Goal: Transaction & Acquisition: Purchase product/service

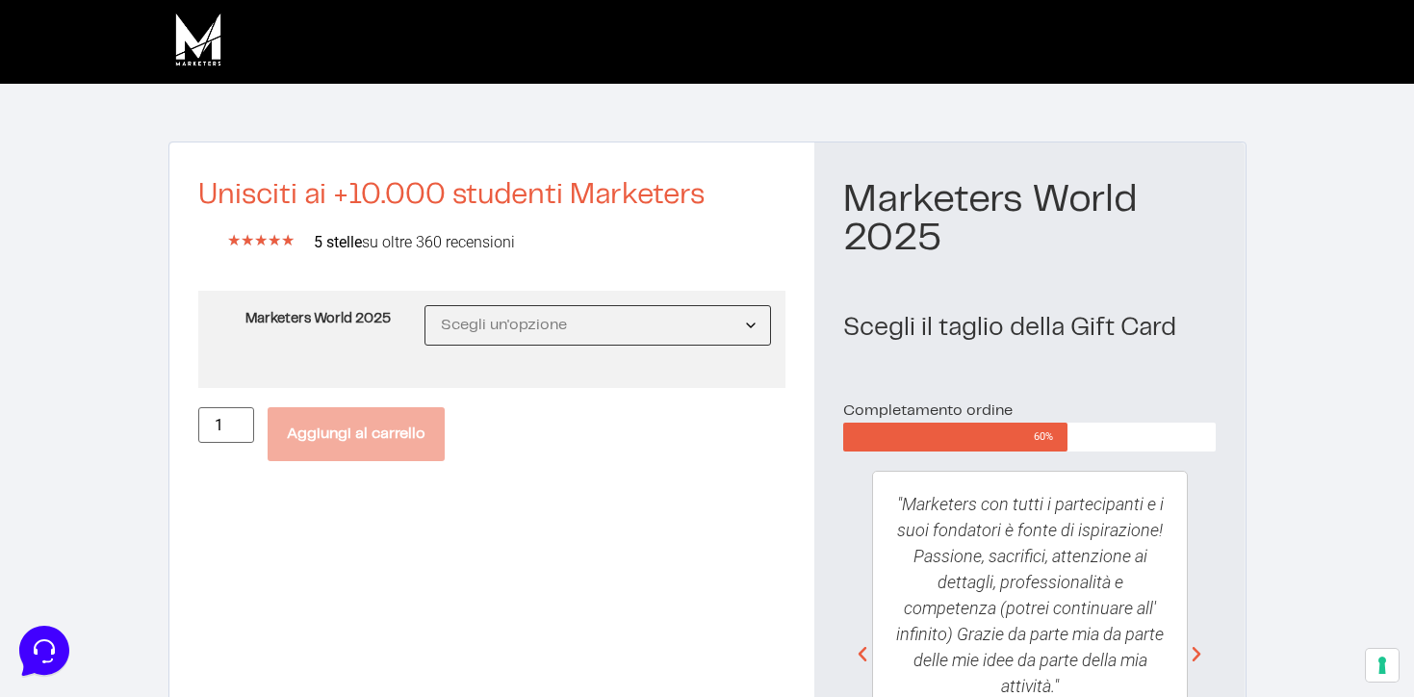
click at [622, 339] on select "Scegli un'opzione MW25 Ticket Standard MW25 Ticket Premium MW25 Ticket Executive" at bounding box center [597, 325] width 347 height 40
click at [424, 305] on select "Scegli un'opzione MW25 Ticket Standard MW25 Ticket Premium MW25 Ticket Executive" at bounding box center [597, 325] width 347 height 40
select select "MW25 Ticket Standard"
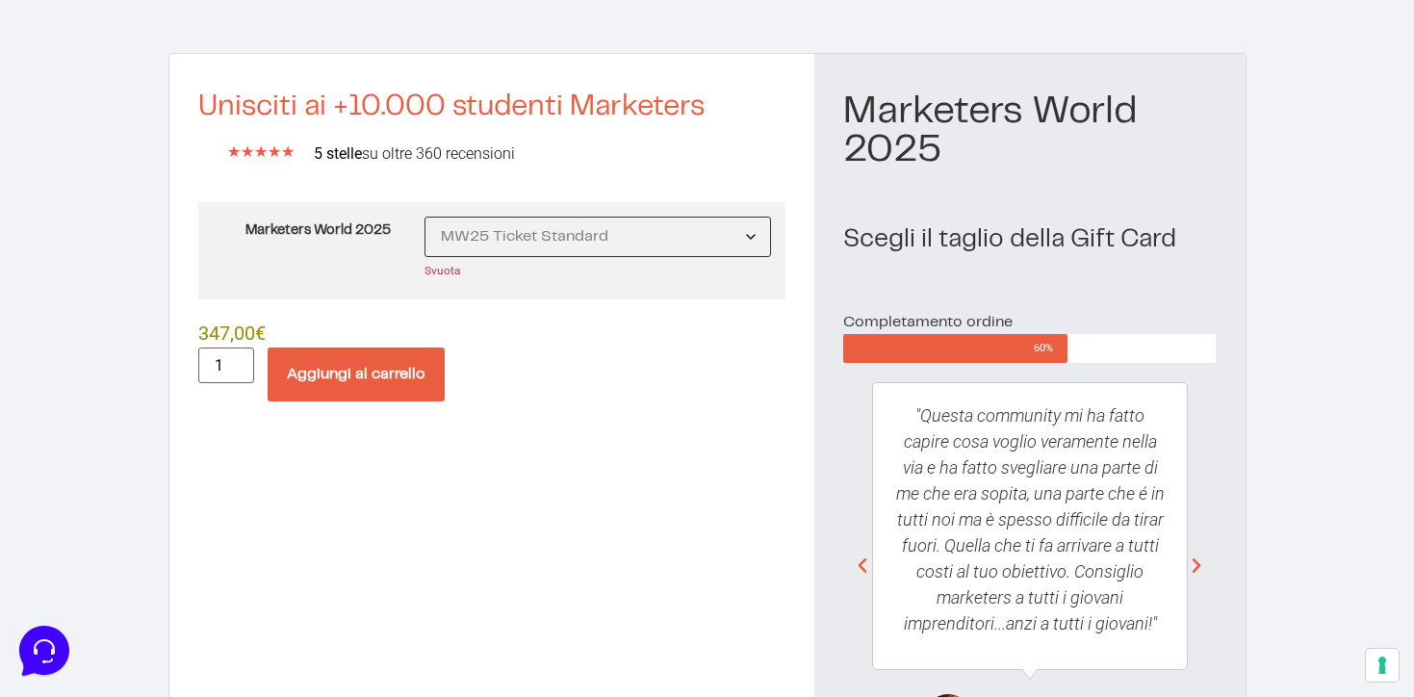
scroll to position [103, 0]
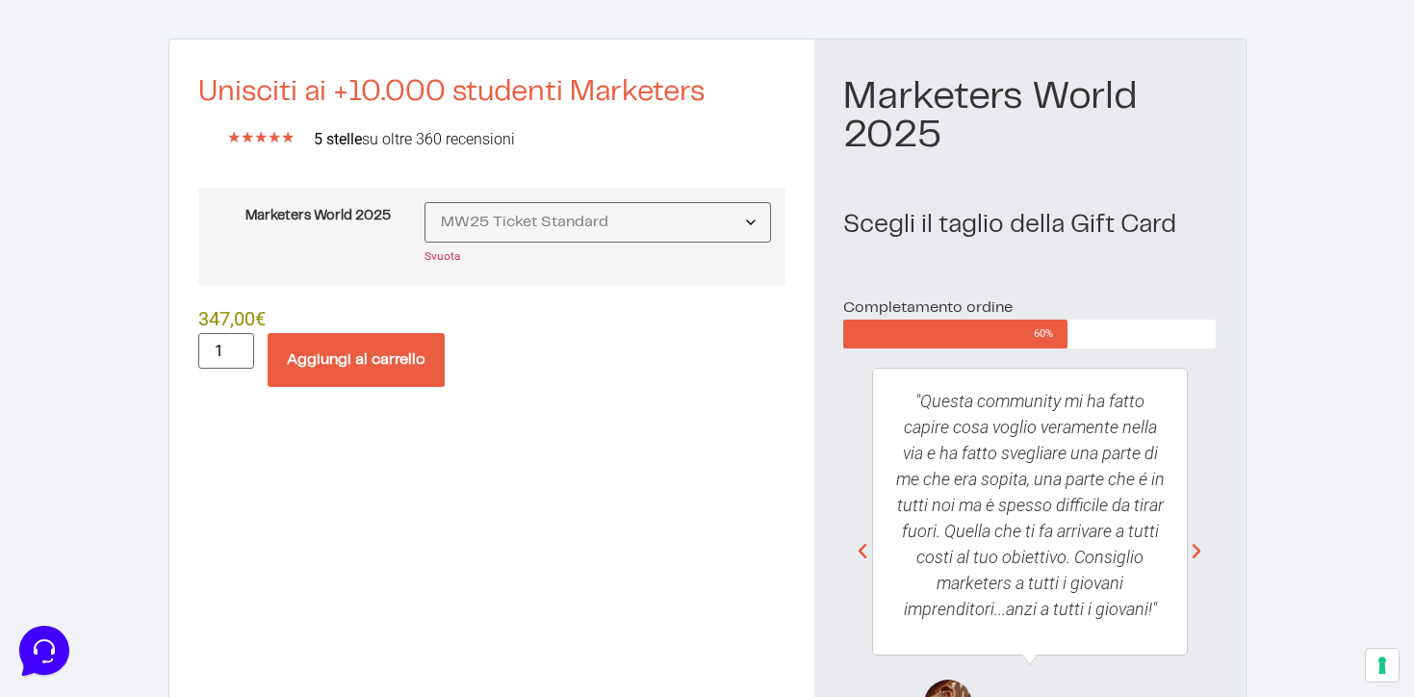
click at [386, 362] on button "Aggiungi al carrello" at bounding box center [356, 360] width 177 height 54
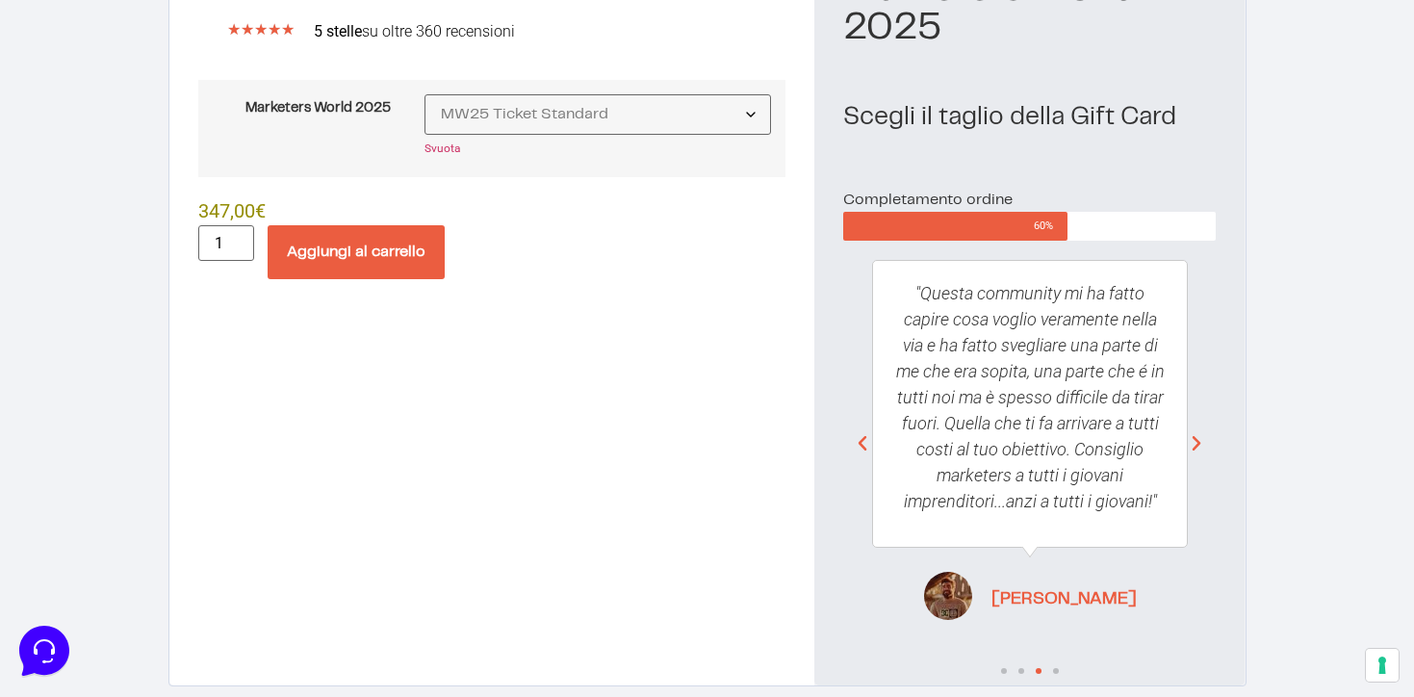
scroll to position [294, 0]
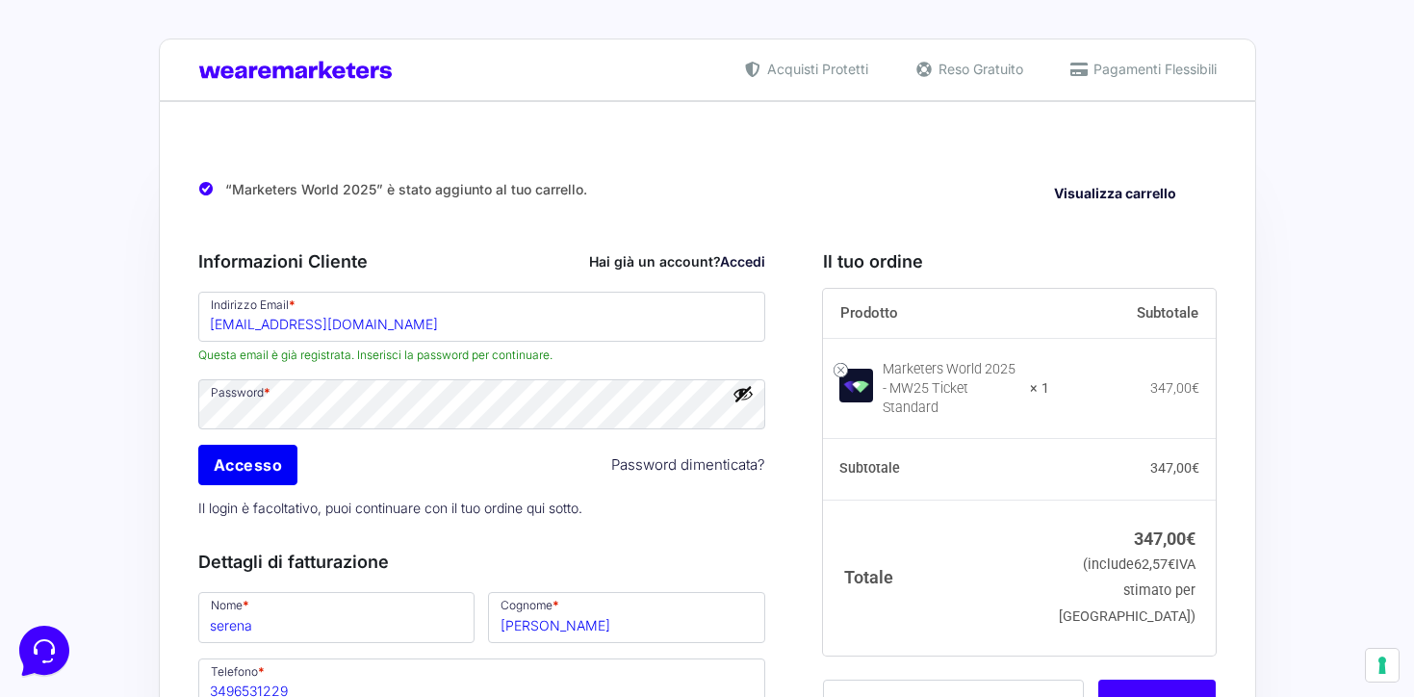
scroll to position [164, 0]
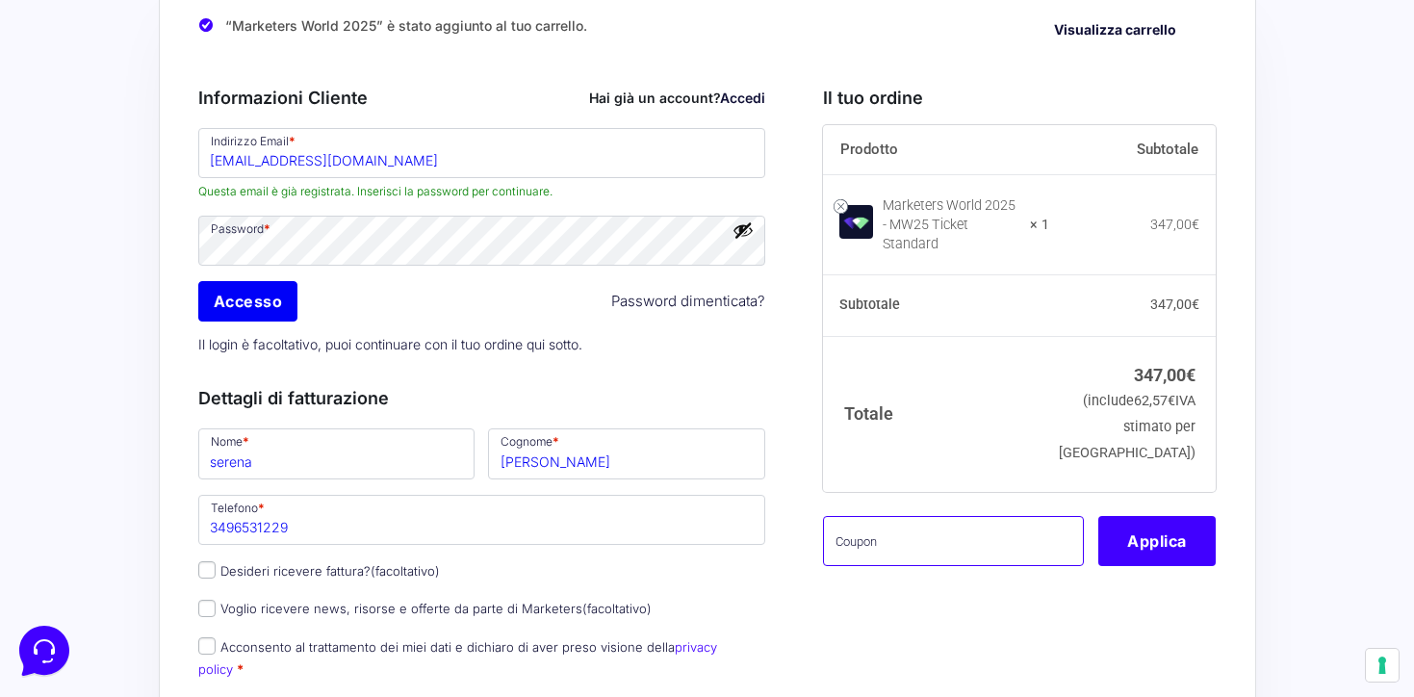
click at [909, 524] on input "text" at bounding box center [953, 541] width 261 height 50
type input "WM25family"
click at [1161, 534] on button "Applica" at bounding box center [1156, 541] width 117 height 50
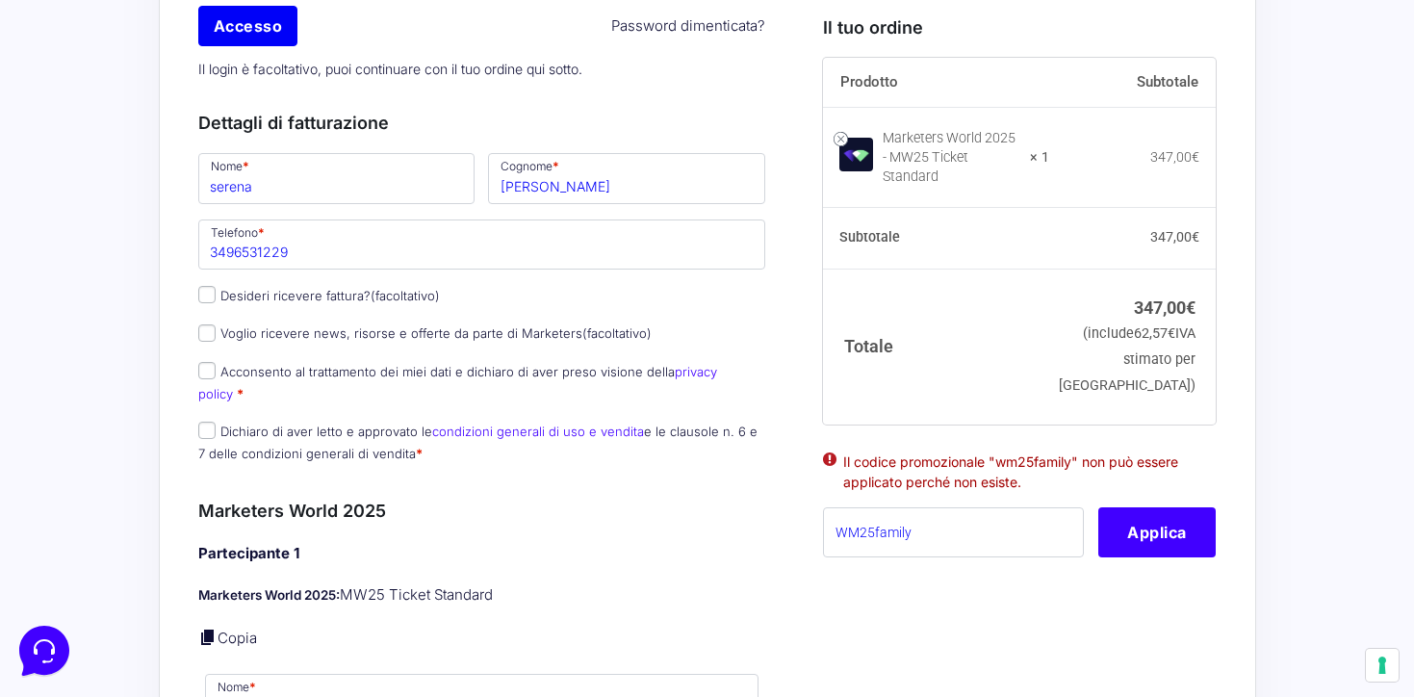
scroll to position [437, 0]
click at [200, 423] on input "Dichiaro di aver letto e approvato le condizioni generali di uso e vendita e le…" at bounding box center [206, 431] width 17 height 17
checkbox input "true"
click at [1171, 513] on button "Applica" at bounding box center [1156, 532] width 117 height 50
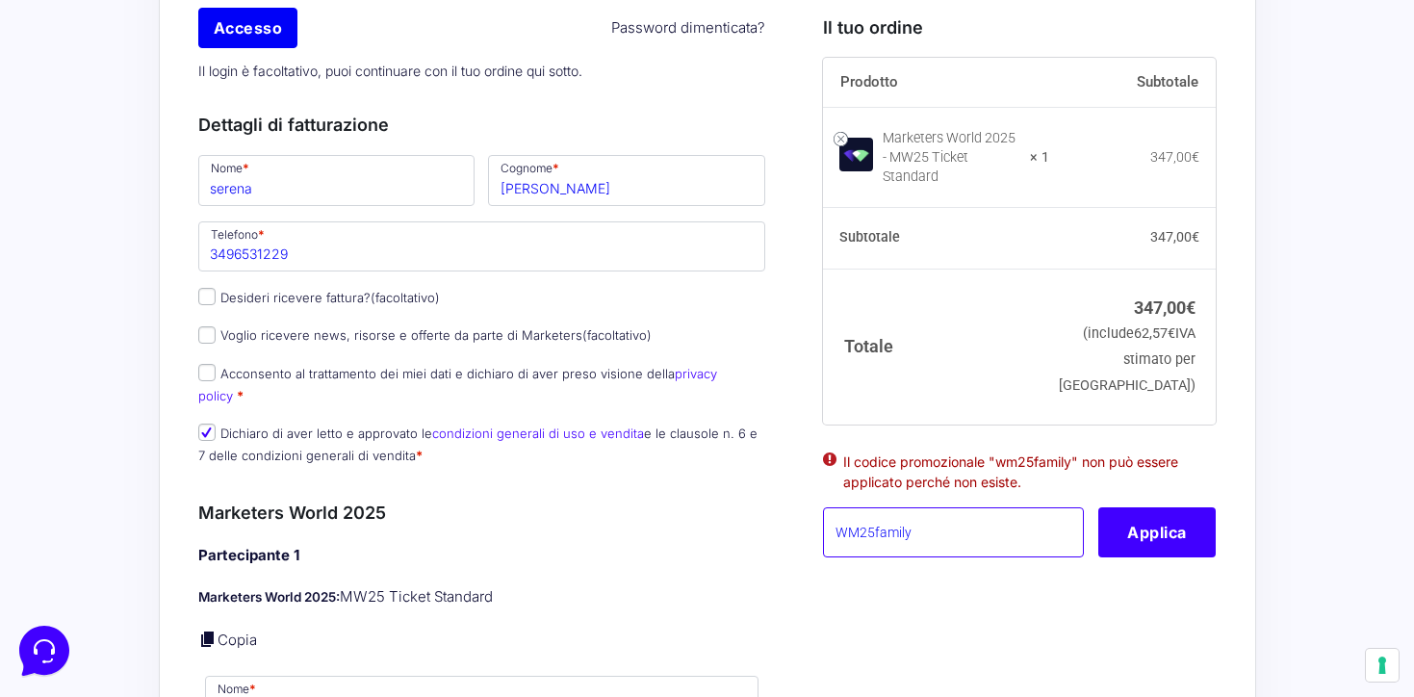
click at [984, 525] on input "WM25family" at bounding box center [953, 532] width 261 height 50
paste input "MW"
type input "MW25family"
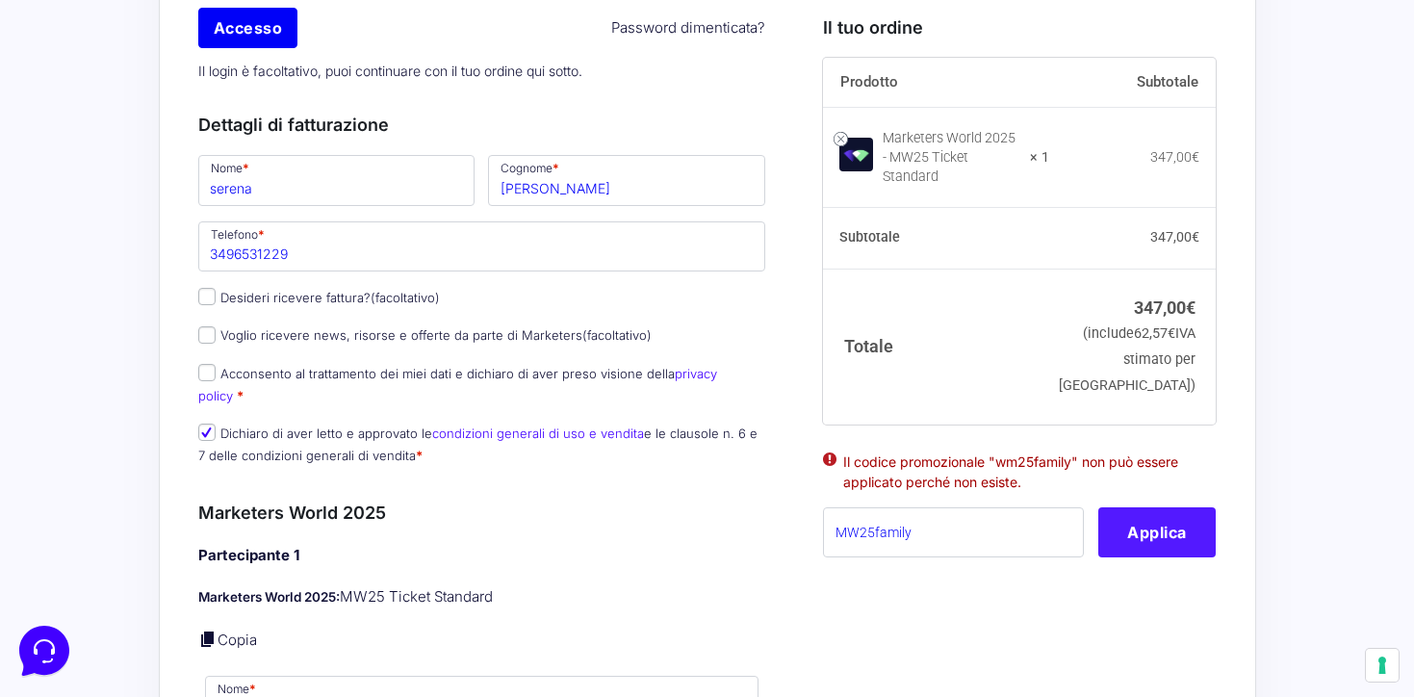
click at [1163, 517] on button "Applica" at bounding box center [1156, 532] width 117 height 50
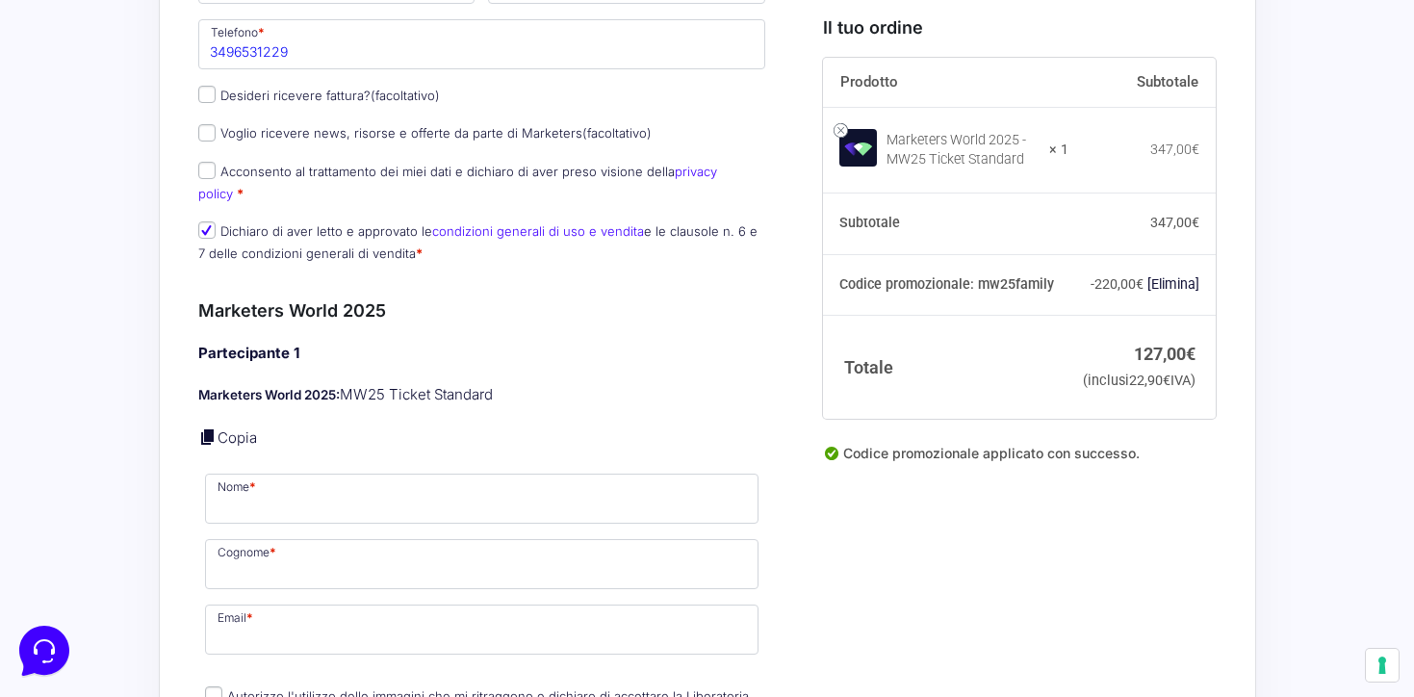
scroll to position [676, 0]
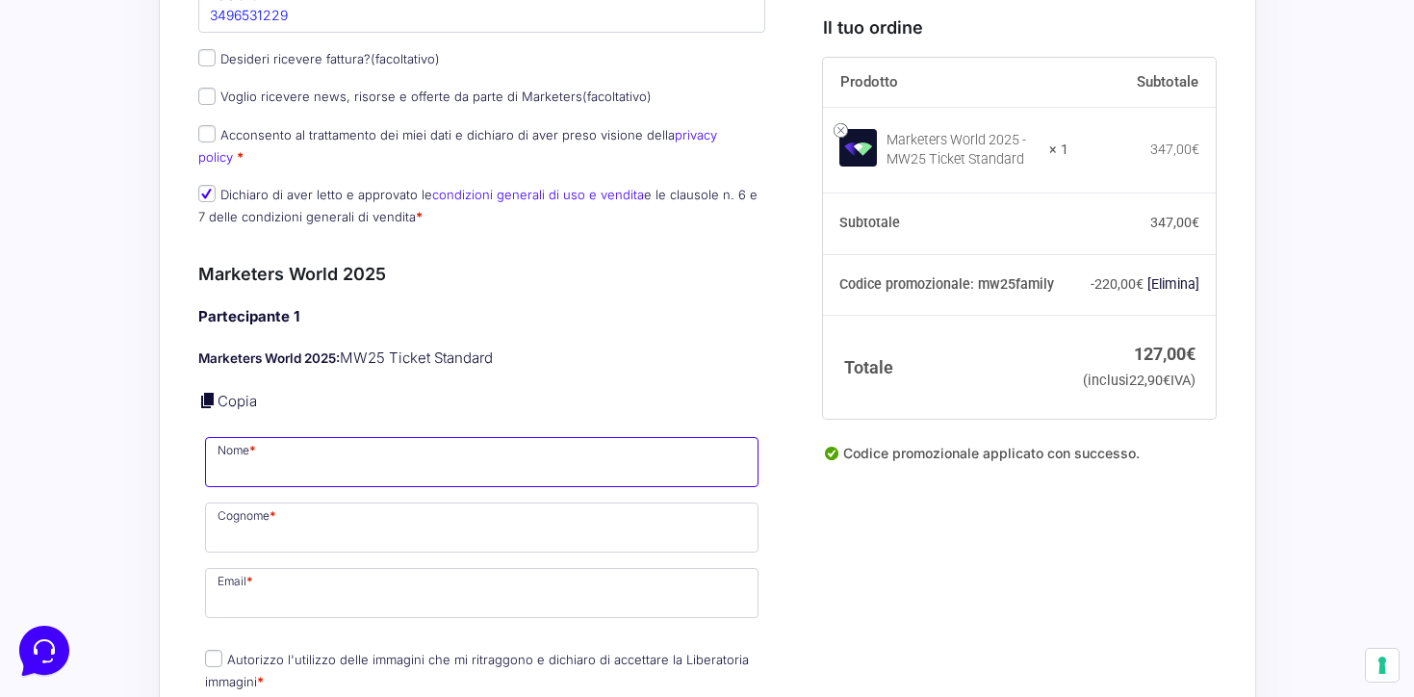
click at [342, 443] on input "Nome *" at bounding box center [482, 462] width 554 height 50
type input "serena"
click at [328, 502] on input "Cognome *" at bounding box center [482, 527] width 554 height 50
type input "ravelli"
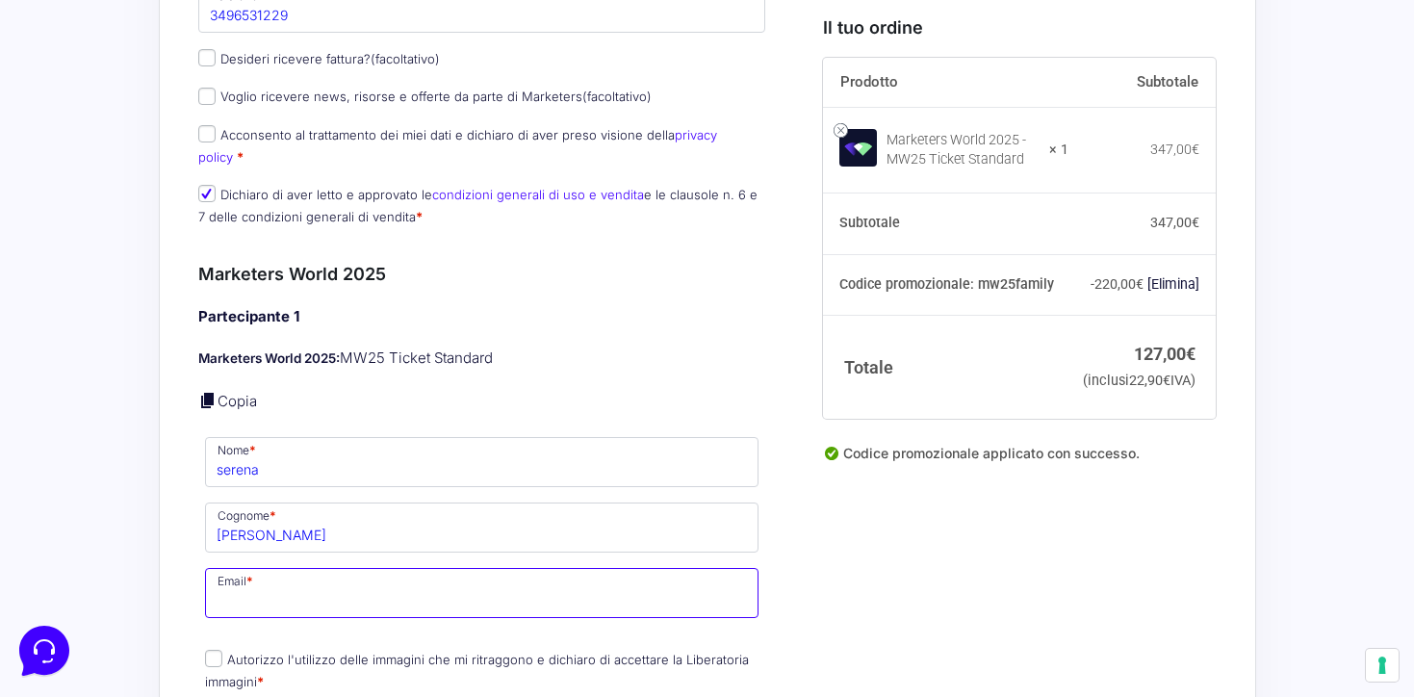
click at [328, 580] on input "Email *" at bounding box center [482, 593] width 554 height 50
type input "[EMAIL_ADDRESS][DOMAIN_NAME]"
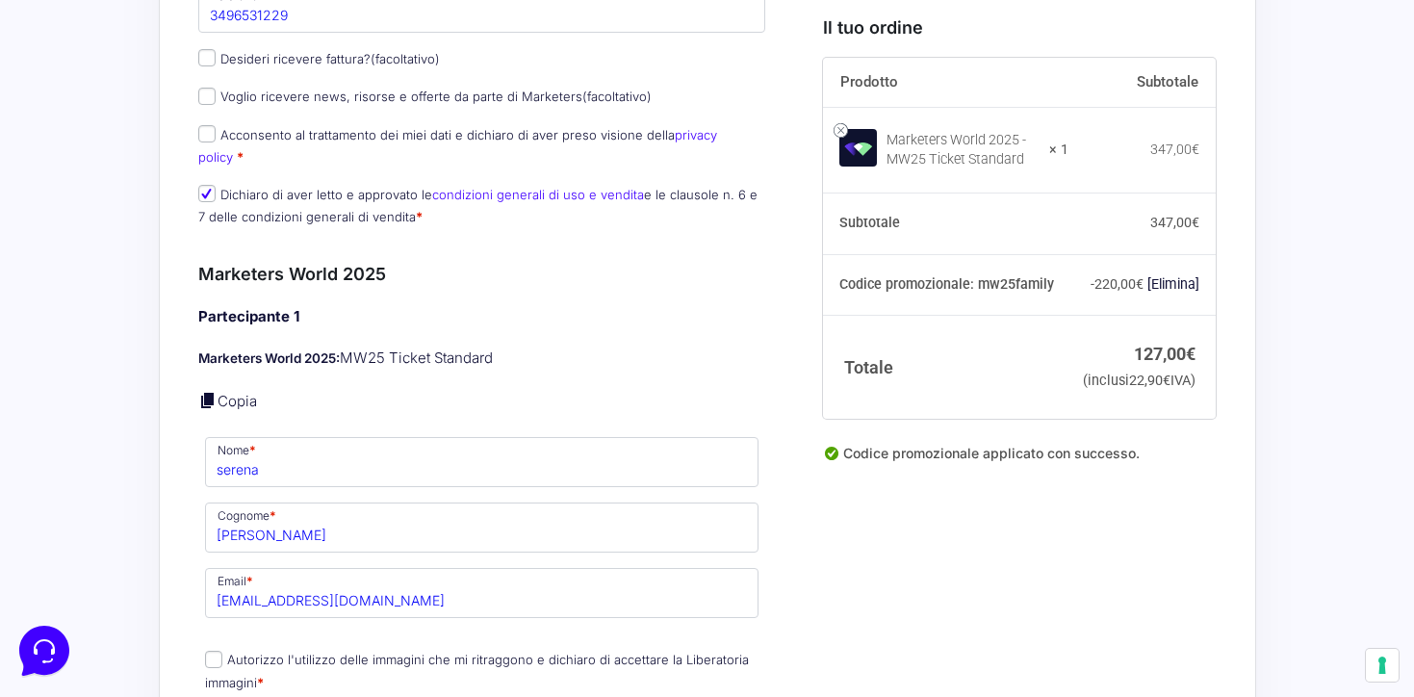
click at [205, 651] on input "Autorizzo l'utilizzo delle immagini che mi ritraggono e dichiaro di accettare l…" at bounding box center [213, 659] width 17 height 17
checkbox input "true"
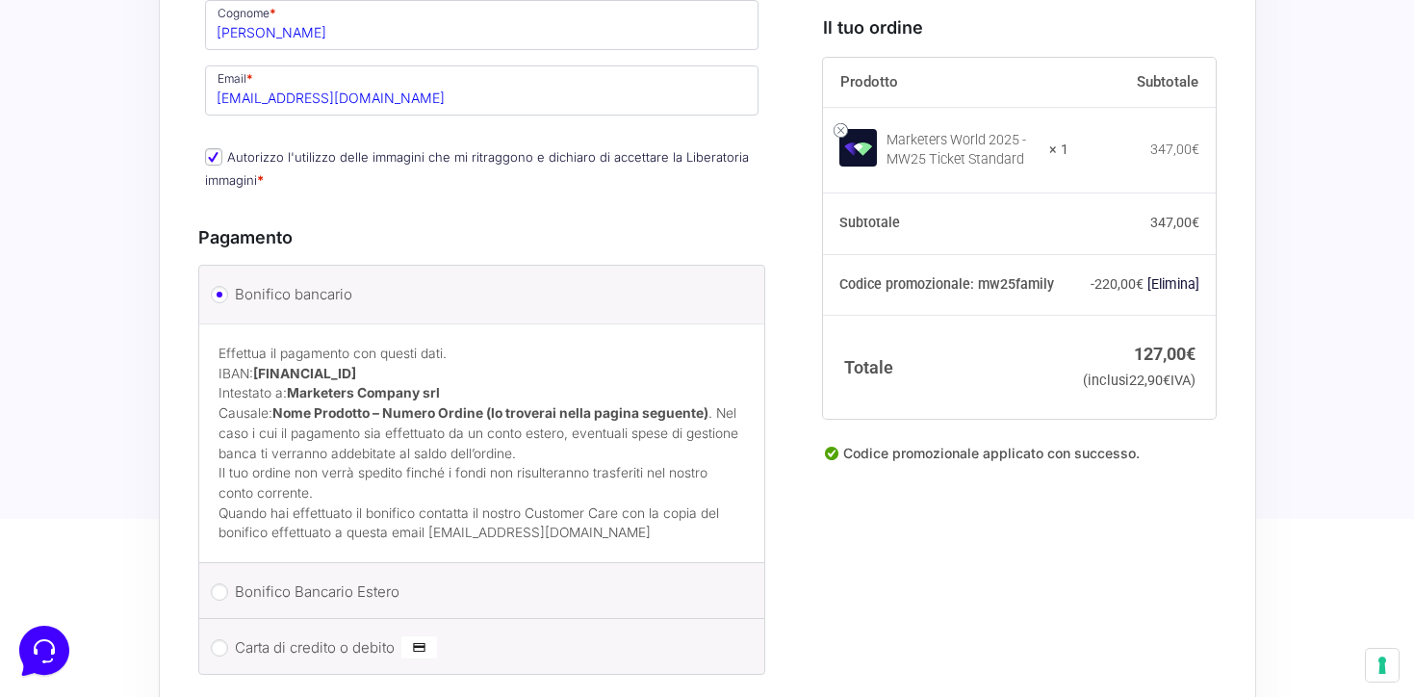
scroll to position [1179, 0]
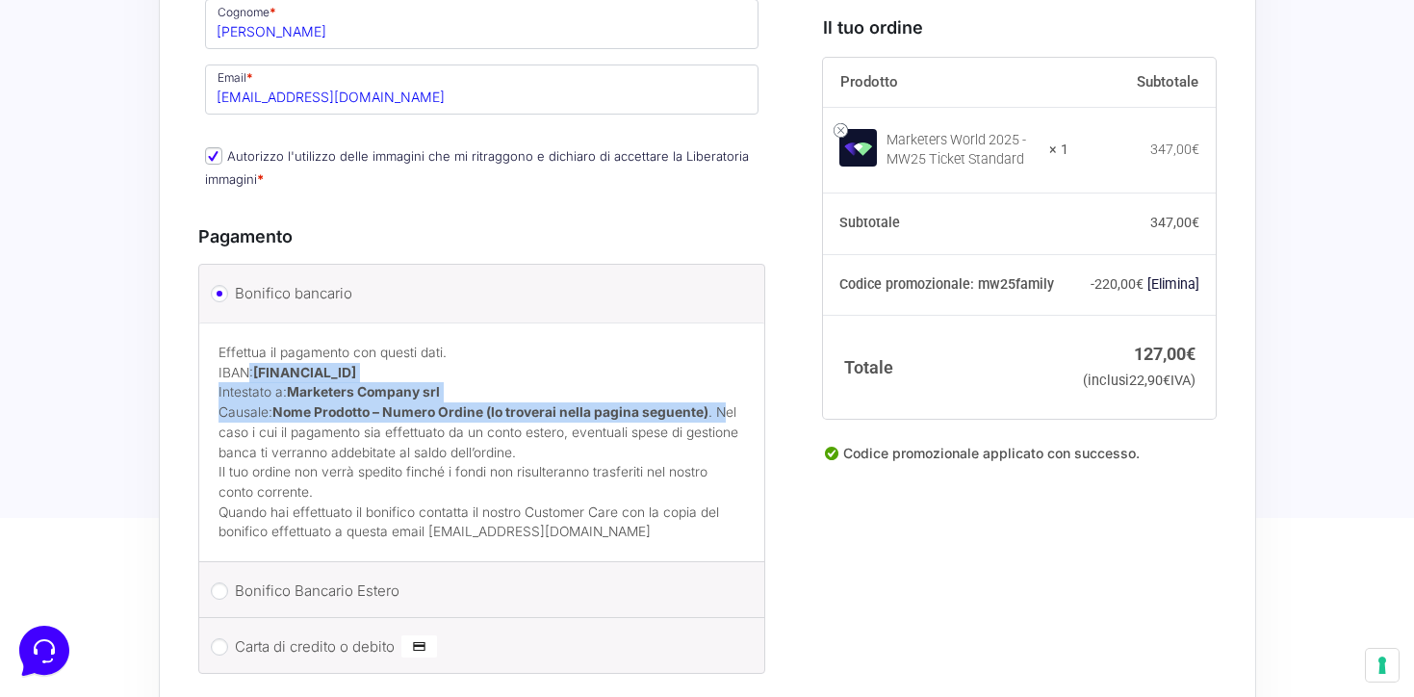
drag, startPoint x: 721, startPoint y: 394, endPoint x: 250, endPoint y: 350, distance: 472.6
click at [250, 350] on p "Effettua il pagamento con questi dati. IBAN: IT60T0200832650000104617588 Intest…" at bounding box center [481, 402] width 527 height 119
copy p ": IT60T0200832650000104617588 Intestato a: Marketers Company srl Causale: Nome …"
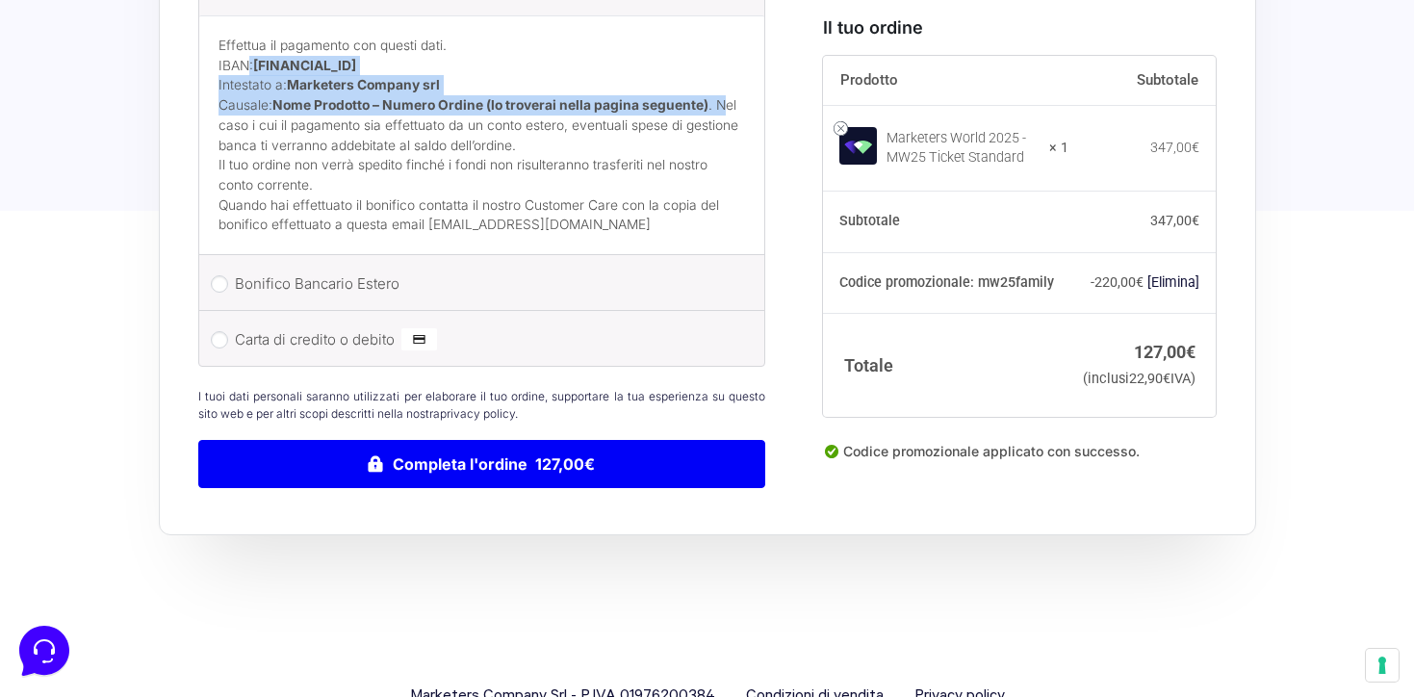
scroll to position [1485, 0]
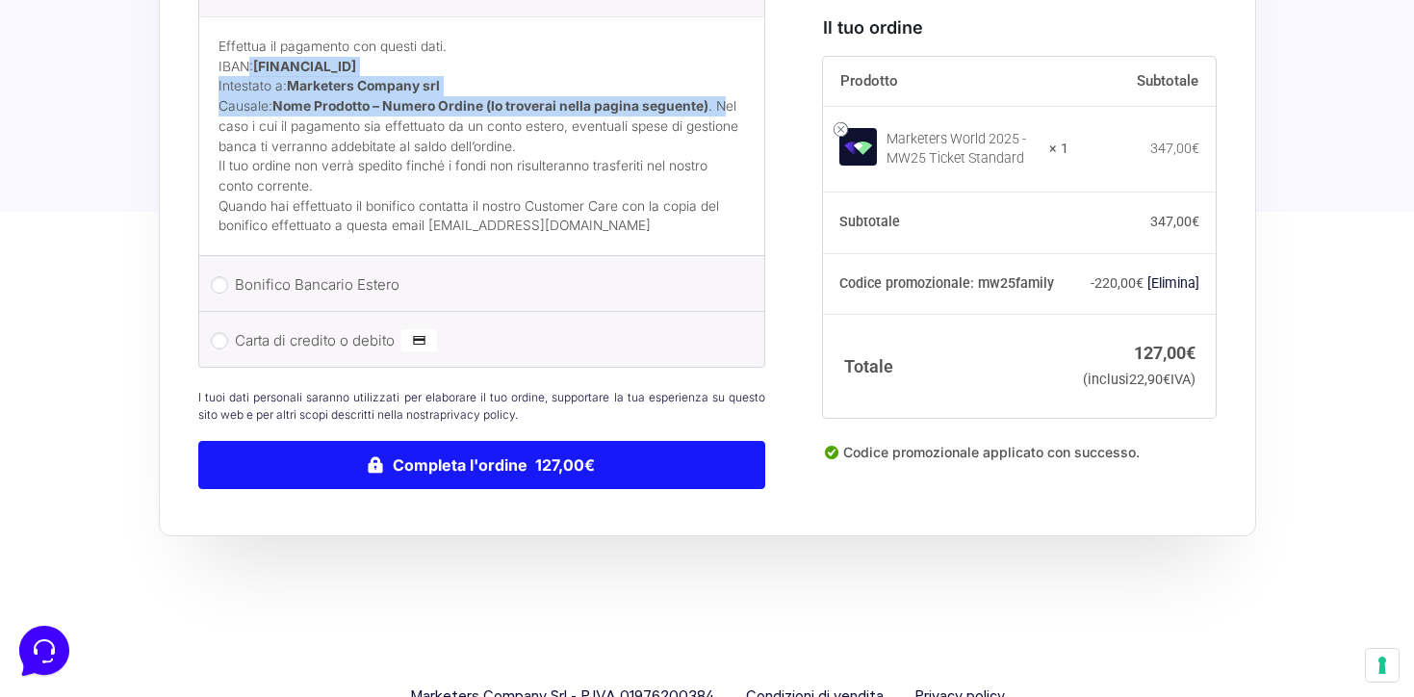
click at [632, 441] on button "Completa l'ordine 127,00€" at bounding box center [482, 465] width 568 height 48
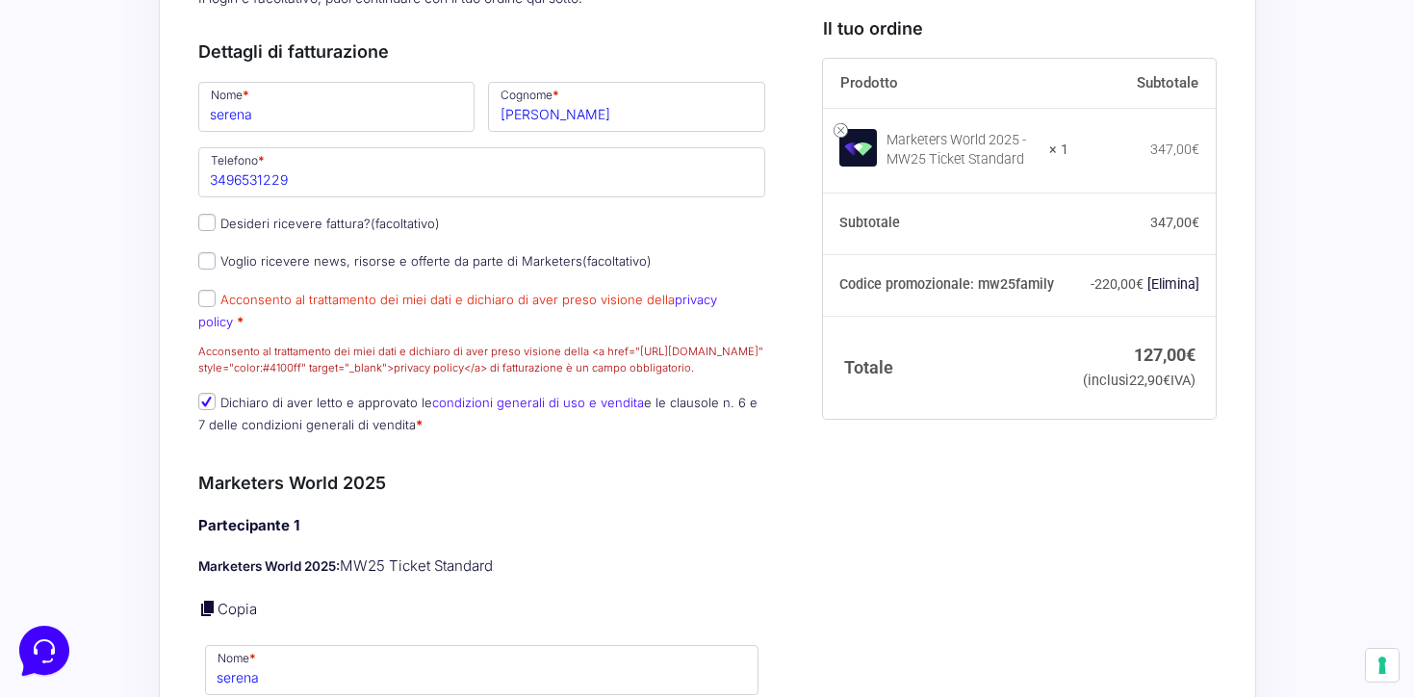
scroll to position [601, 0]
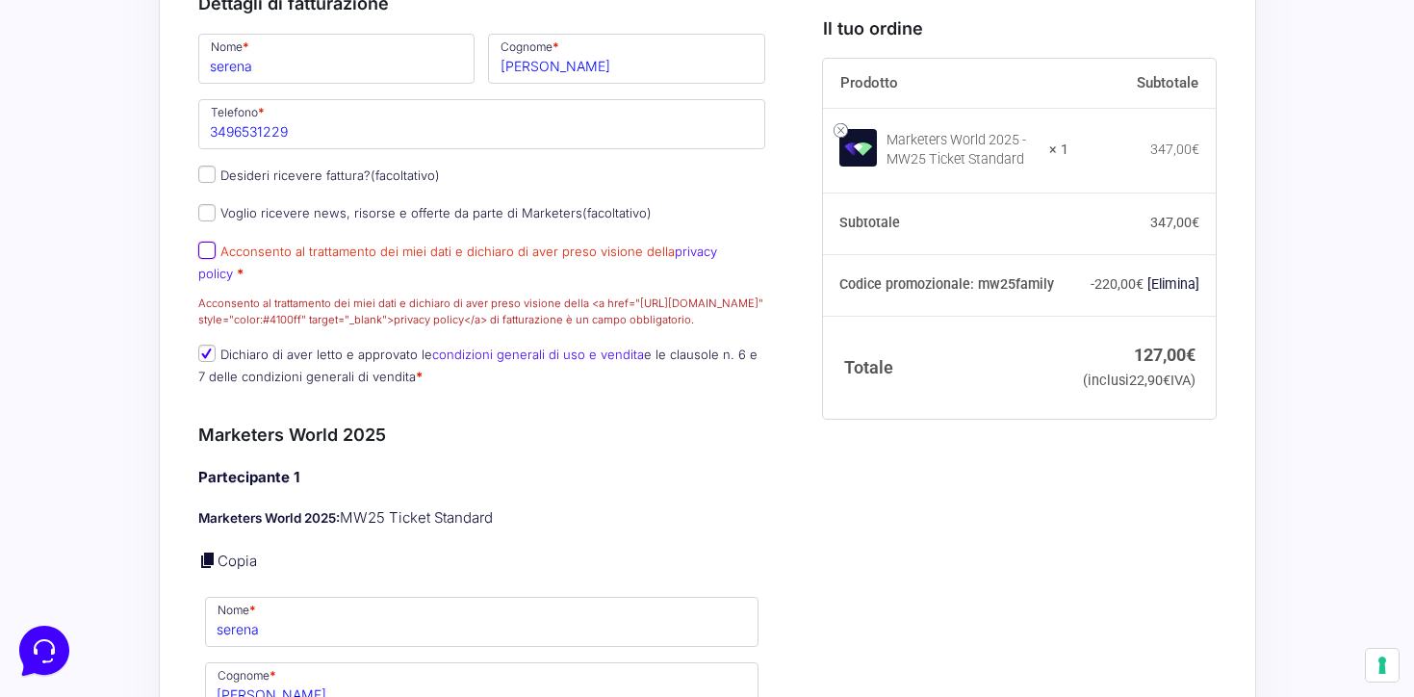
click at [208, 250] on input "Acconsento al trattamento dei miei dati e dichiaro di aver preso visione della …" at bounding box center [206, 250] width 17 height 17
checkbox input "true"
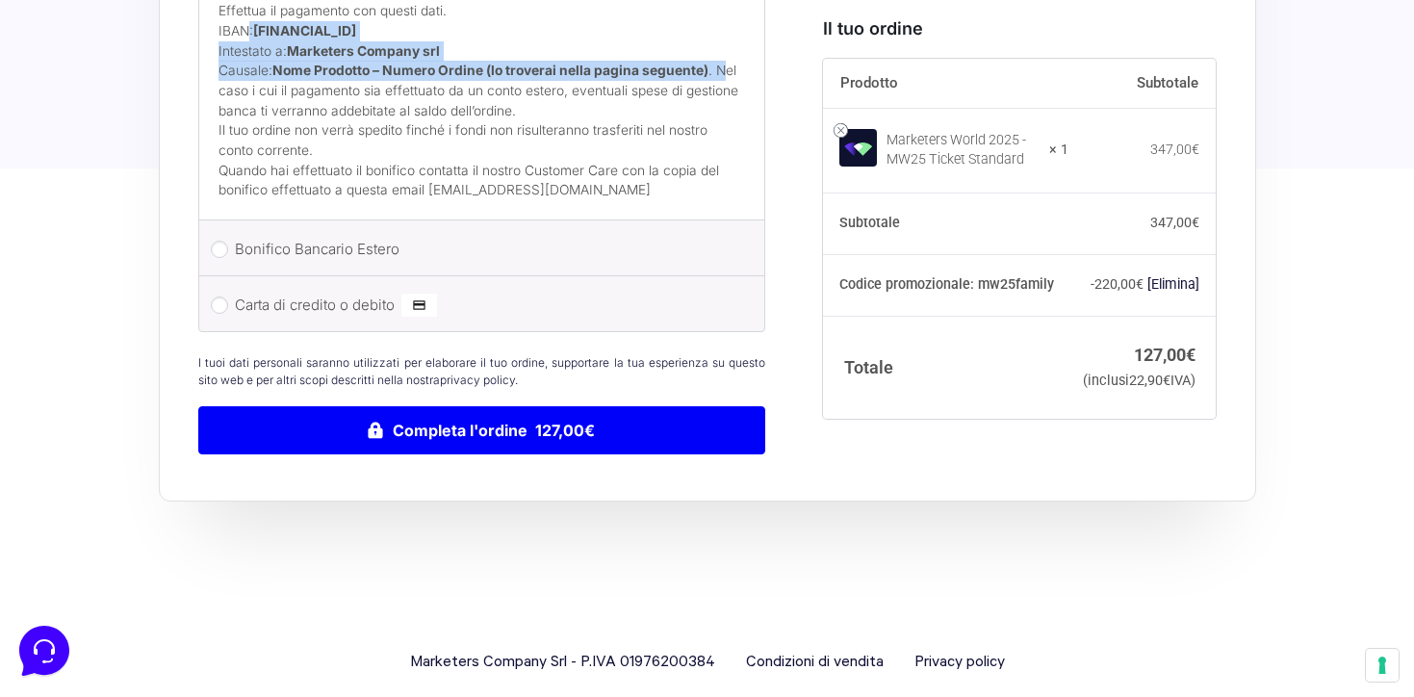
scroll to position [1569, 0]
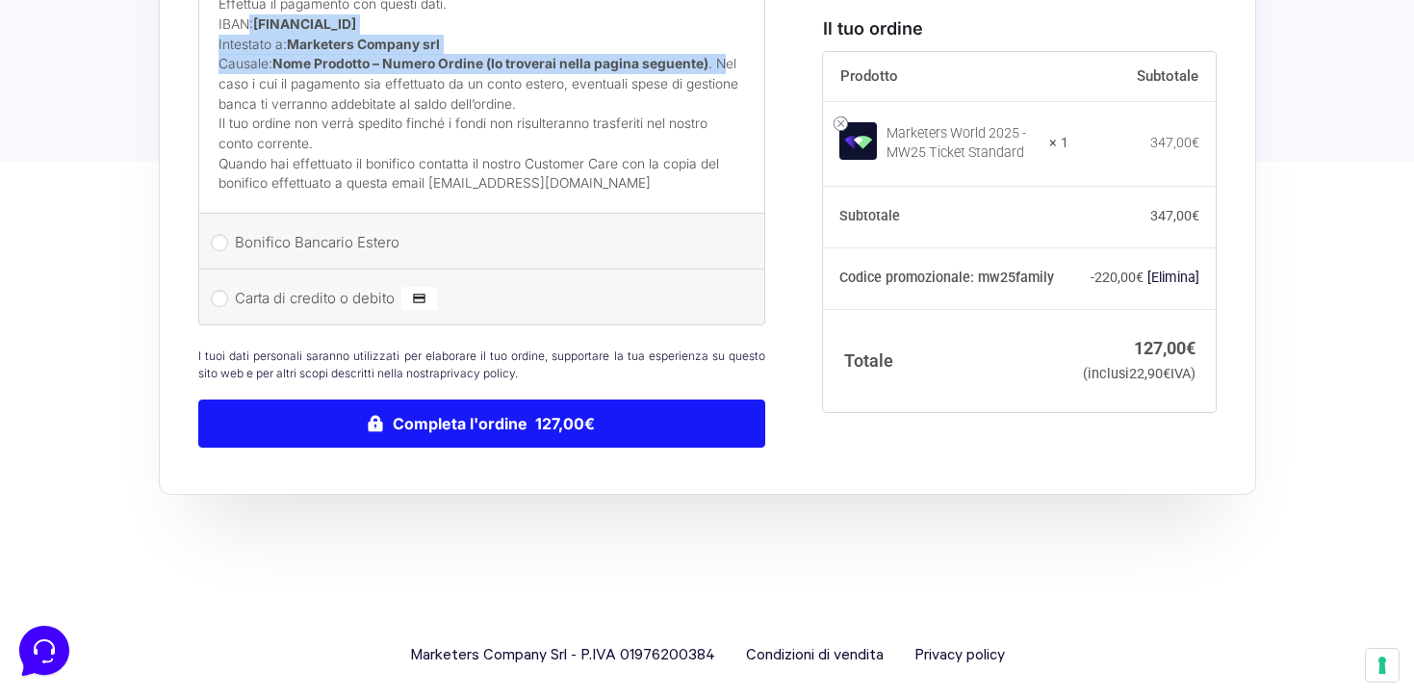
click at [436, 402] on button "Completa l'ordine 127,00€" at bounding box center [482, 423] width 568 height 48
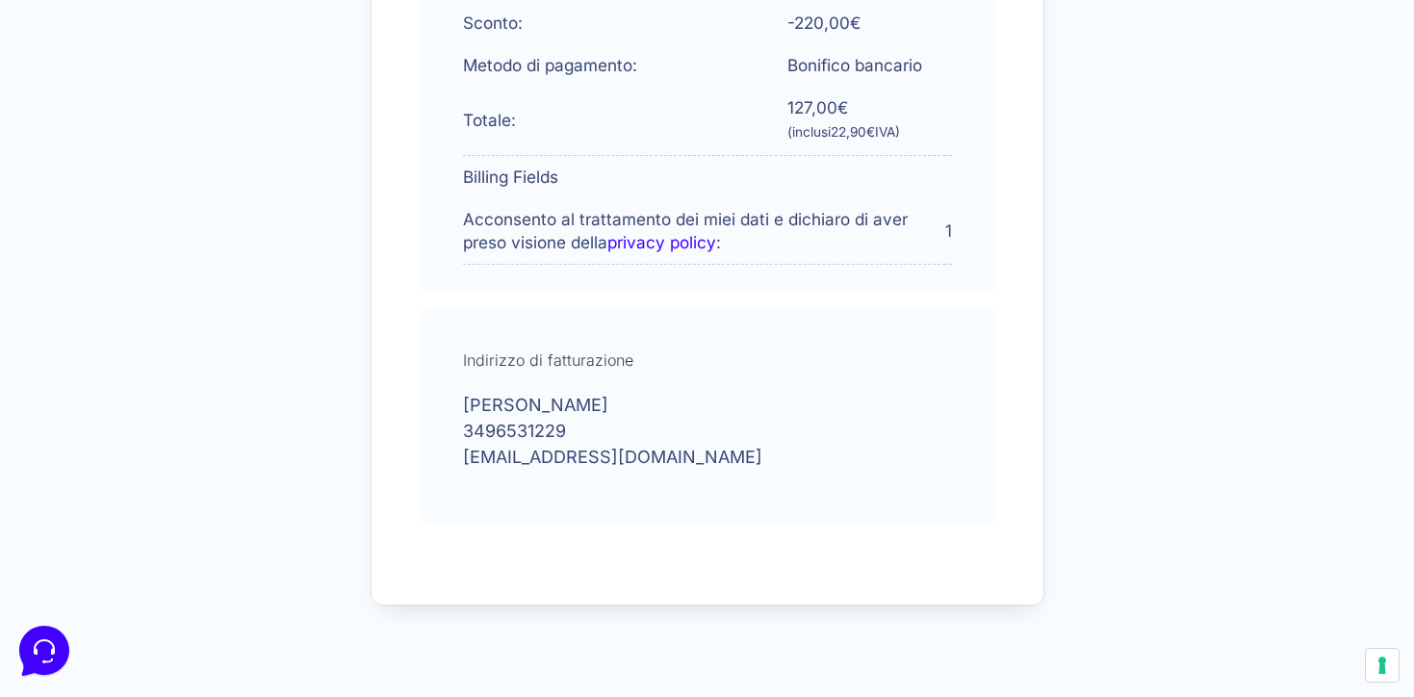
scroll to position [819, 0]
